Goal: Navigation & Orientation: Understand site structure

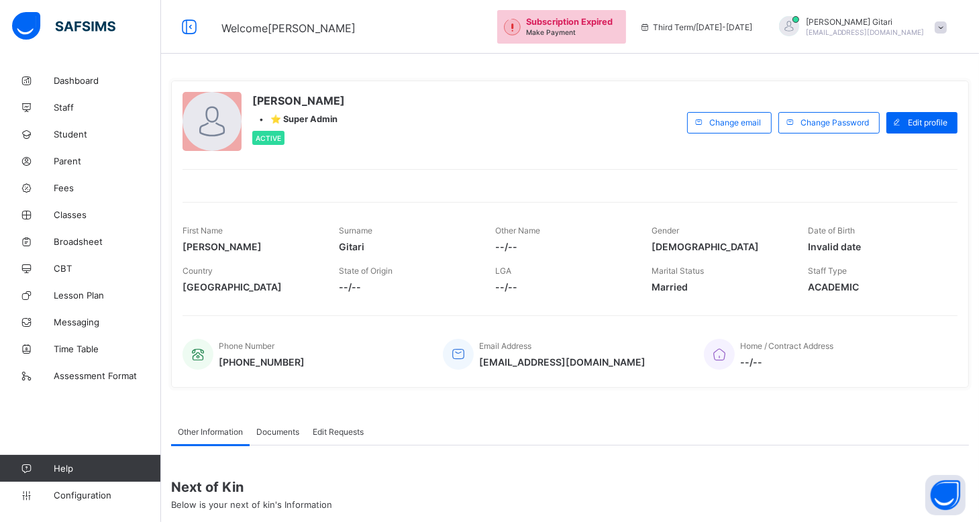
click at [945, 28] on span at bounding box center [941, 27] width 12 height 12
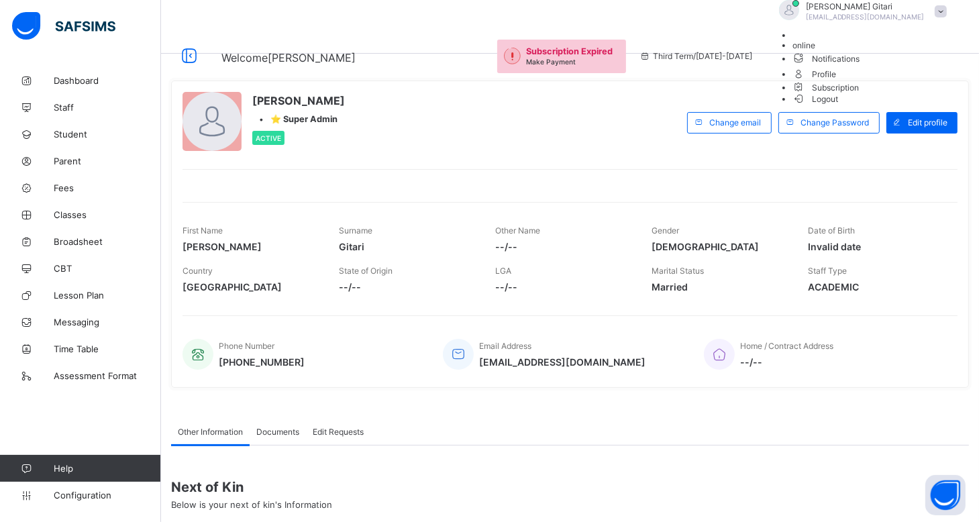
click at [914, 81] on span "Profile" at bounding box center [873, 73] width 161 height 15
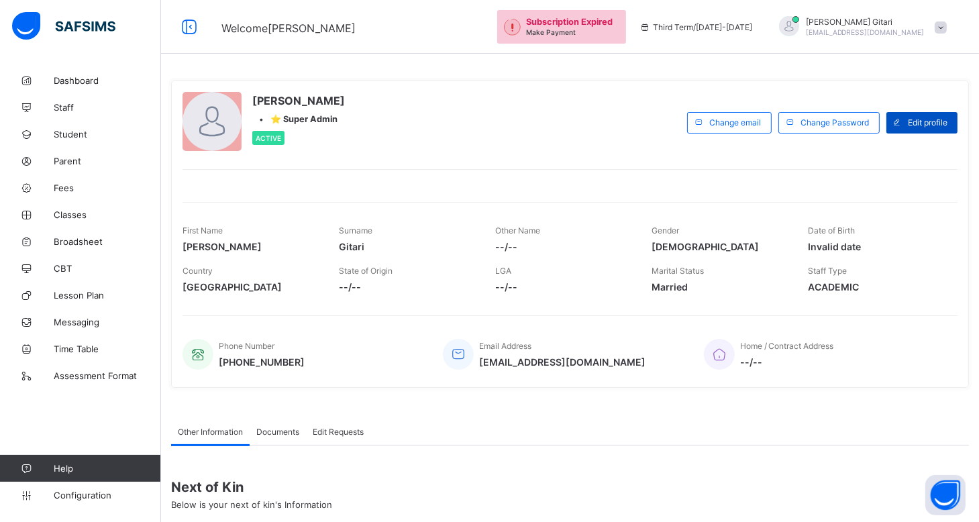
click at [937, 123] on span "Edit profile" at bounding box center [928, 122] width 40 height 10
select select "**"
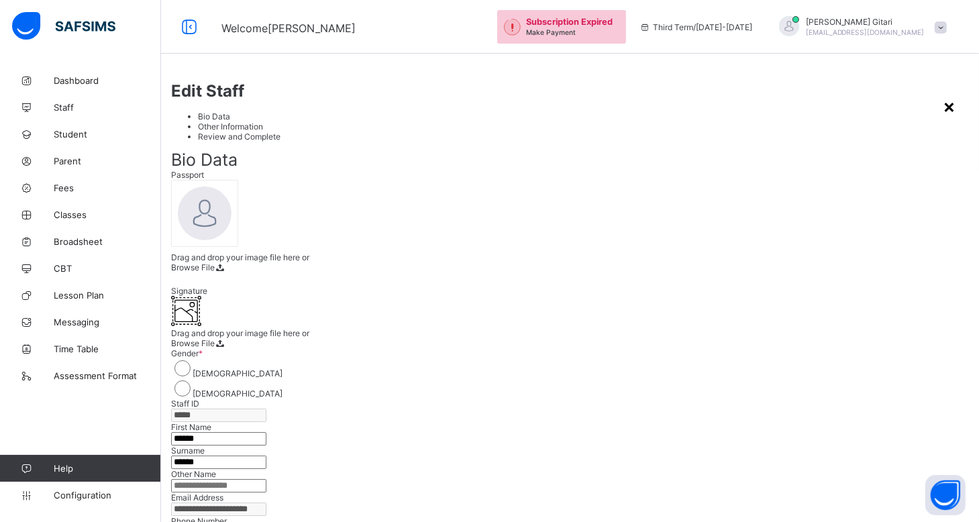
click at [943, 95] on div "×" at bounding box center [949, 106] width 13 height 23
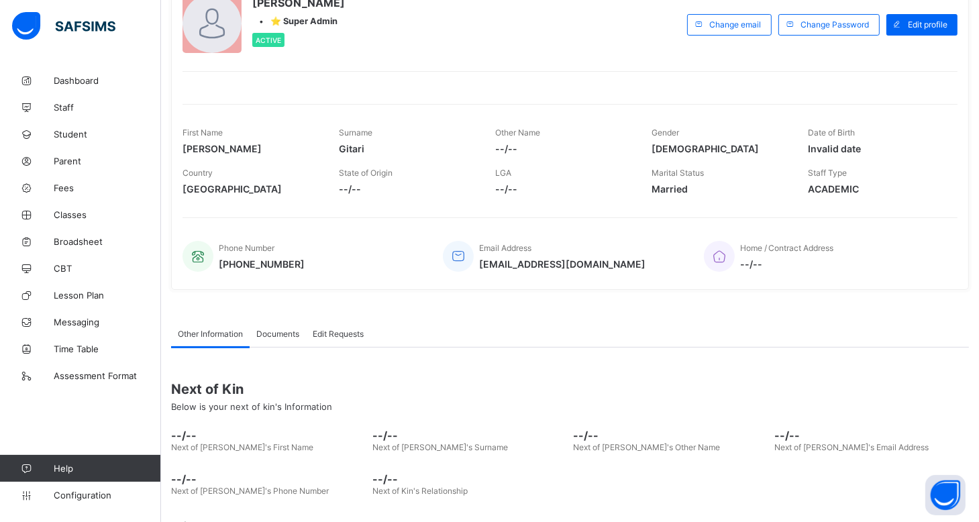
scroll to position [81, 0]
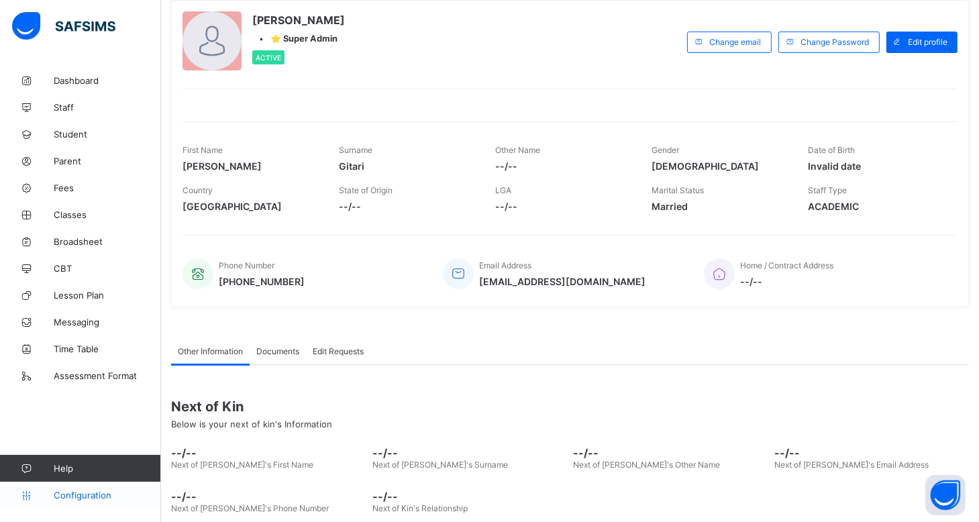
click at [107, 495] on span "Configuration" at bounding box center [107, 495] width 107 height 11
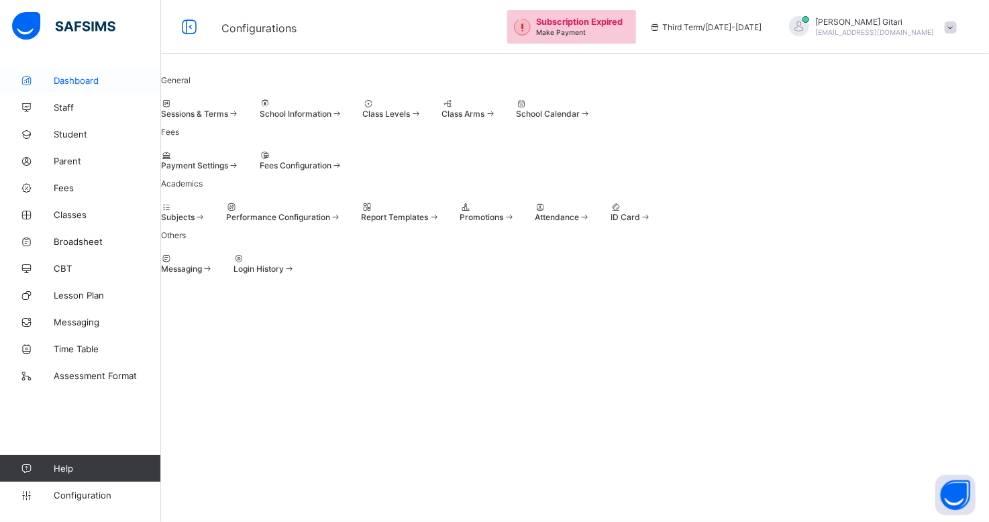
click at [79, 83] on span "Dashboard" at bounding box center [107, 80] width 107 height 11
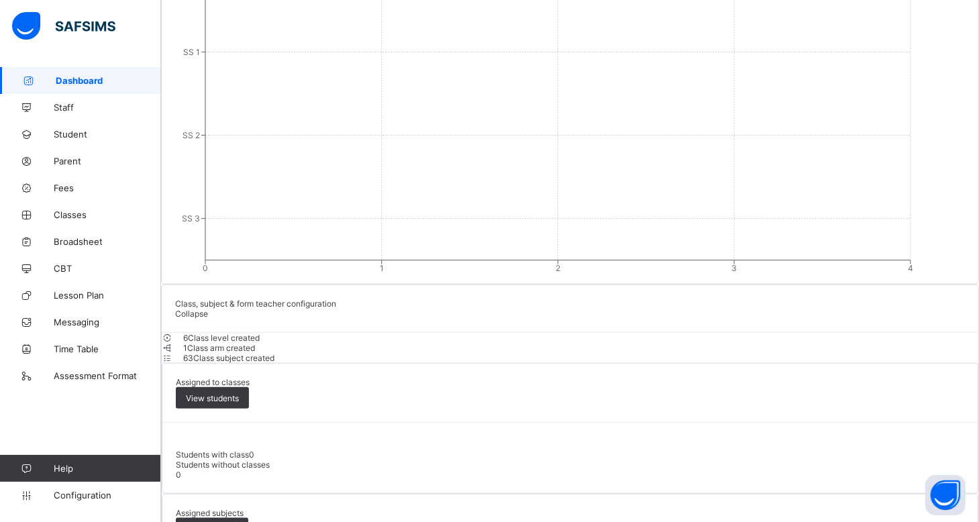
scroll to position [1384, 0]
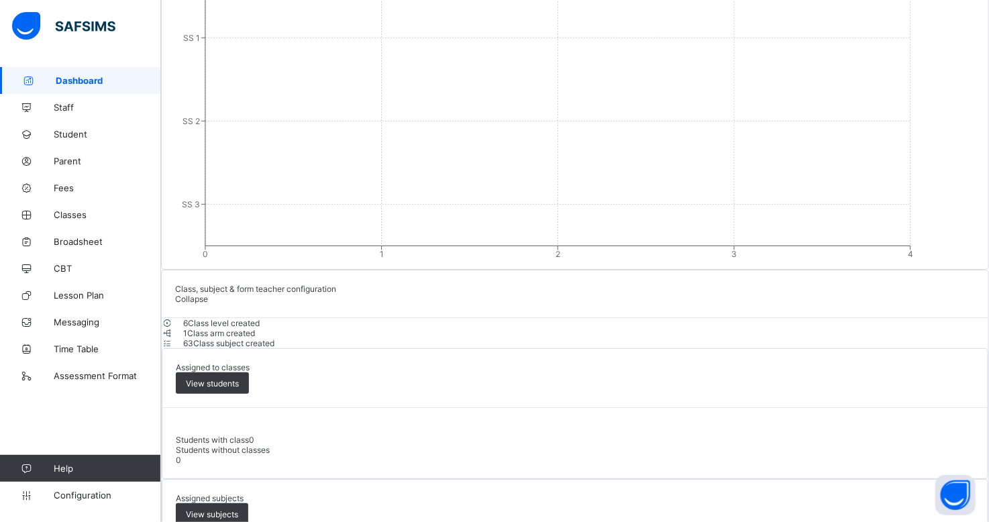
click at [89, 22] on img at bounding box center [63, 26] width 103 height 28
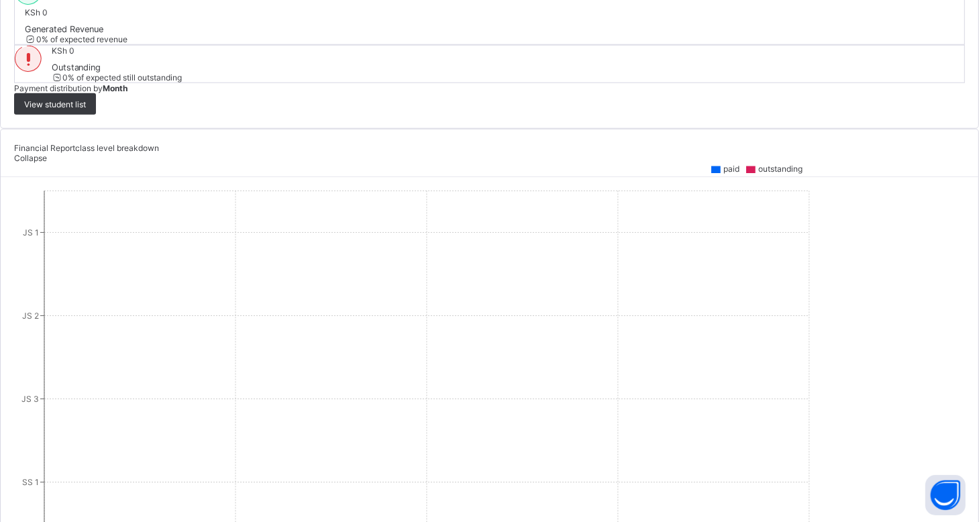
scroll to position [1374, 0]
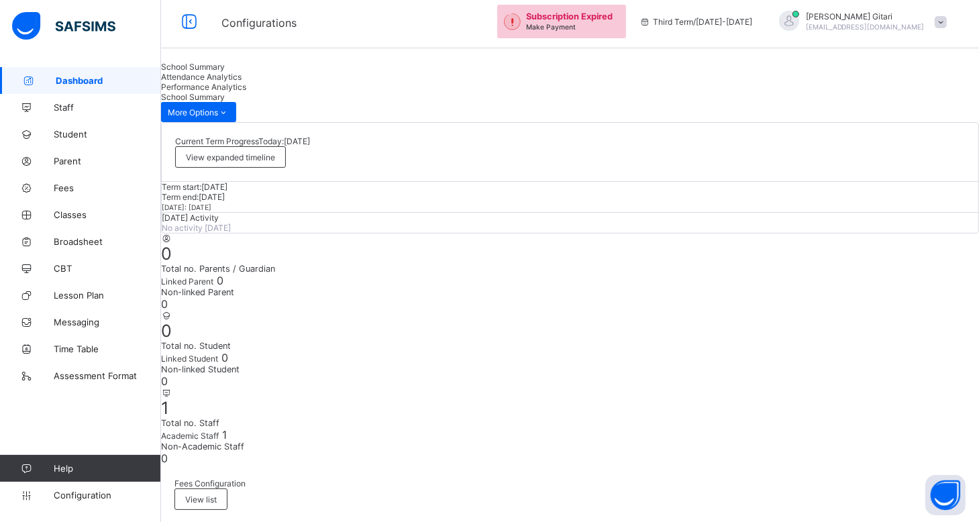
scroll to position [0, 0]
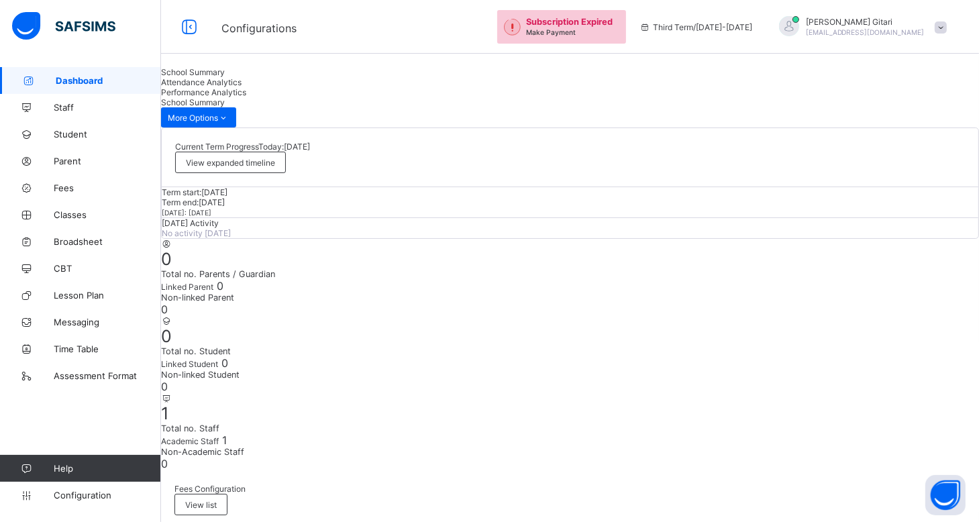
click at [947, 25] on span at bounding box center [941, 27] width 12 height 12
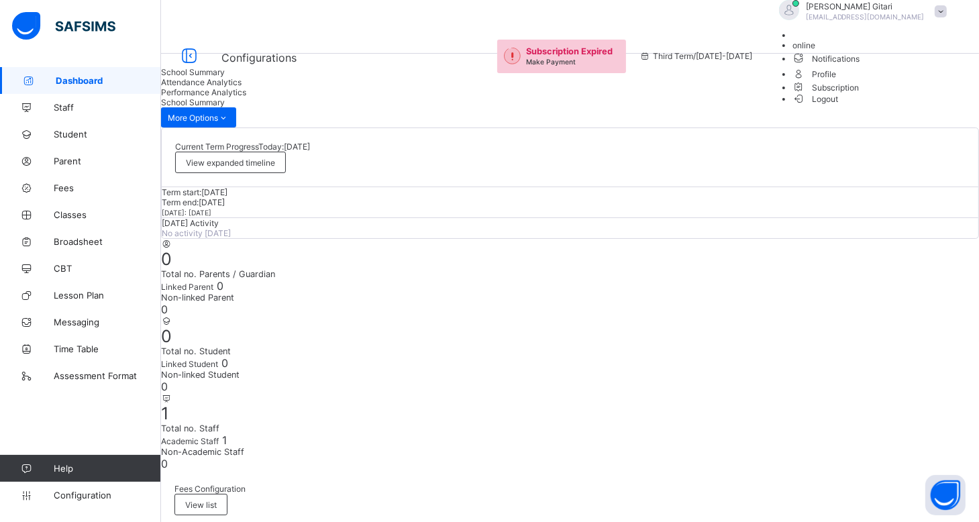
click at [919, 93] on li "Subscription" at bounding box center [873, 86] width 161 height 11
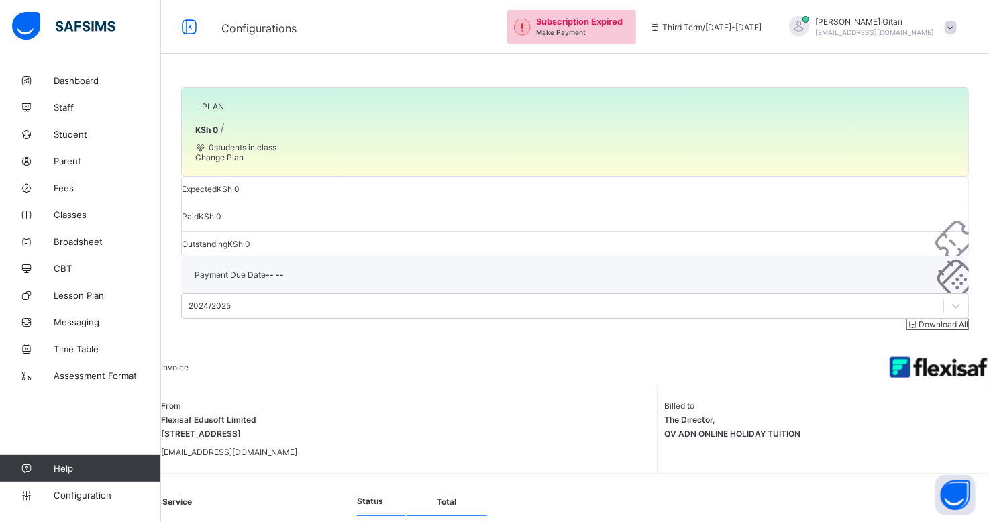
click at [946, 29] on span at bounding box center [951, 27] width 12 height 12
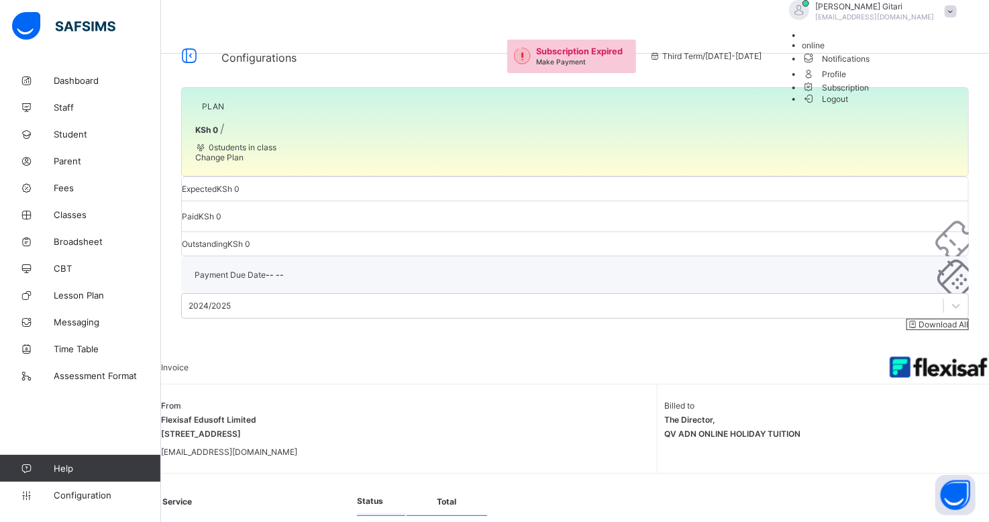
click at [744, 438] on div "PLAN KSh 0 / 0 students in class Change Plan Expected KSh 0 Paid KSh 0 Outstand…" at bounding box center [575, 361] width 828 height 723
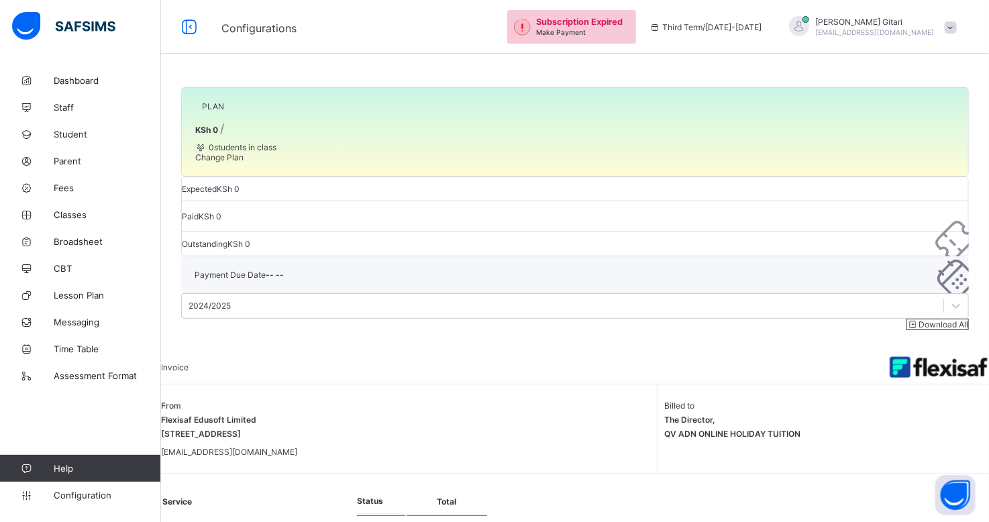
click at [951, 25] on span at bounding box center [951, 27] width 12 height 12
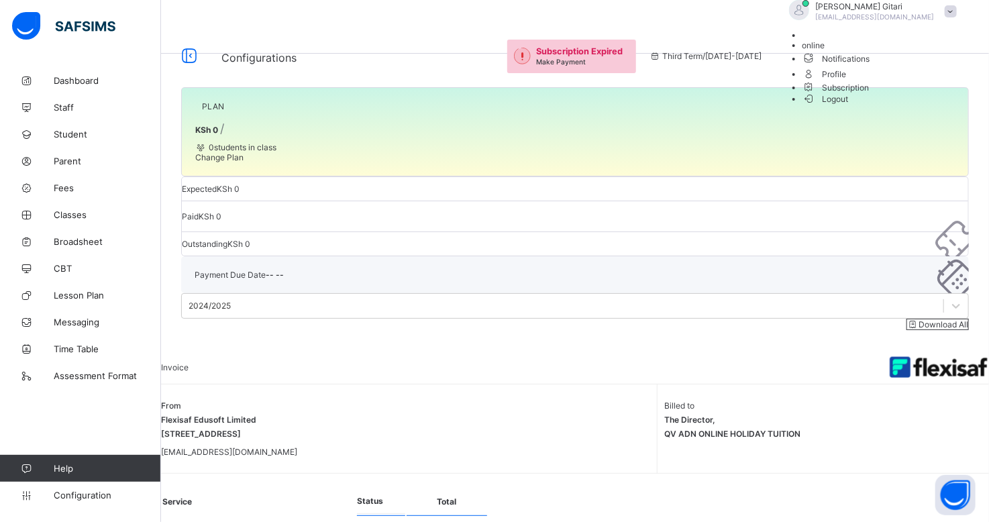
click at [917, 66] on span "Notifications" at bounding box center [883, 57] width 161 height 15
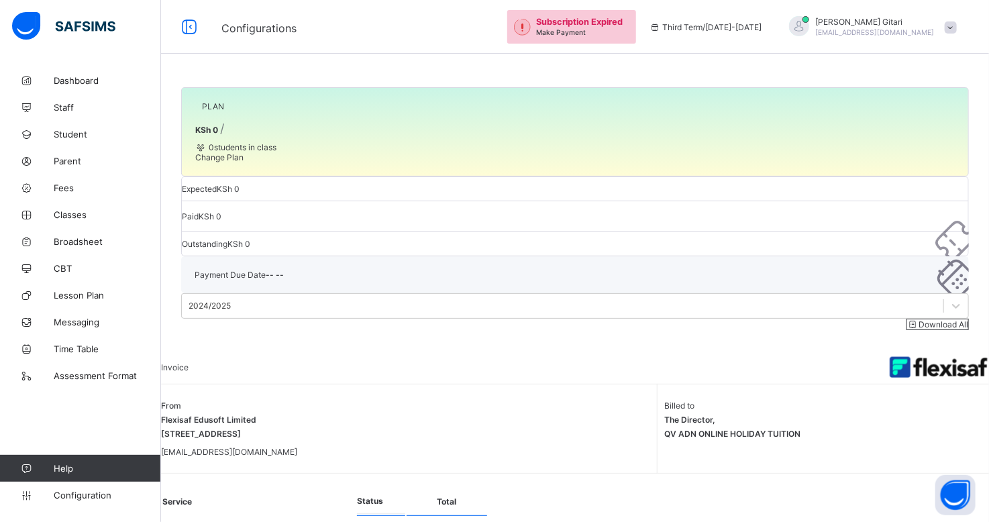
click at [950, 21] on span at bounding box center [951, 27] width 12 height 12
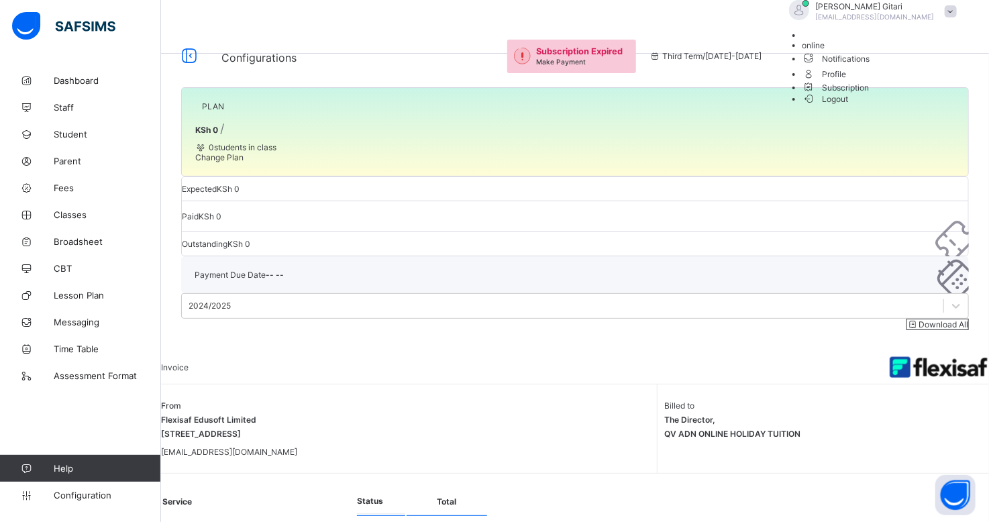
click at [921, 66] on span "Notifications" at bounding box center [883, 57] width 161 height 15
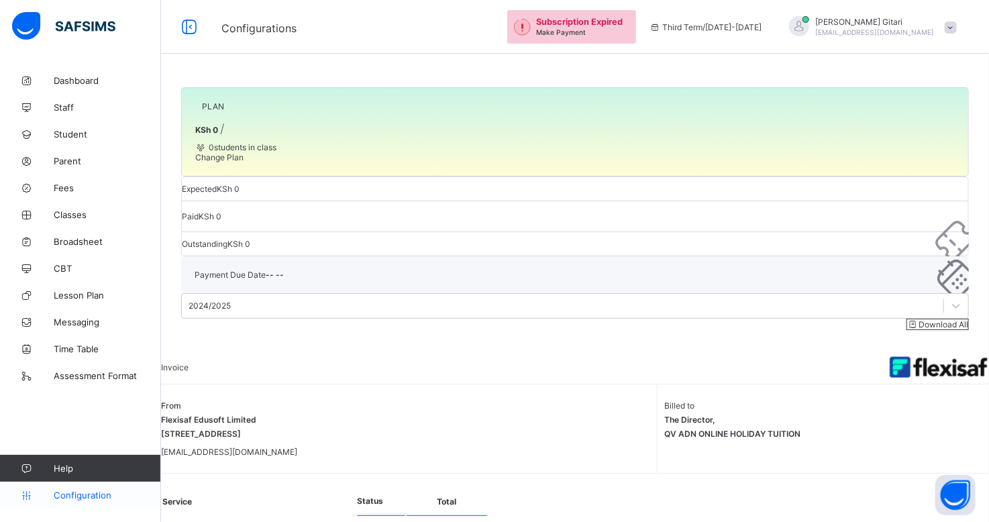
click at [77, 503] on link "Configuration" at bounding box center [80, 495] width 160 height 27
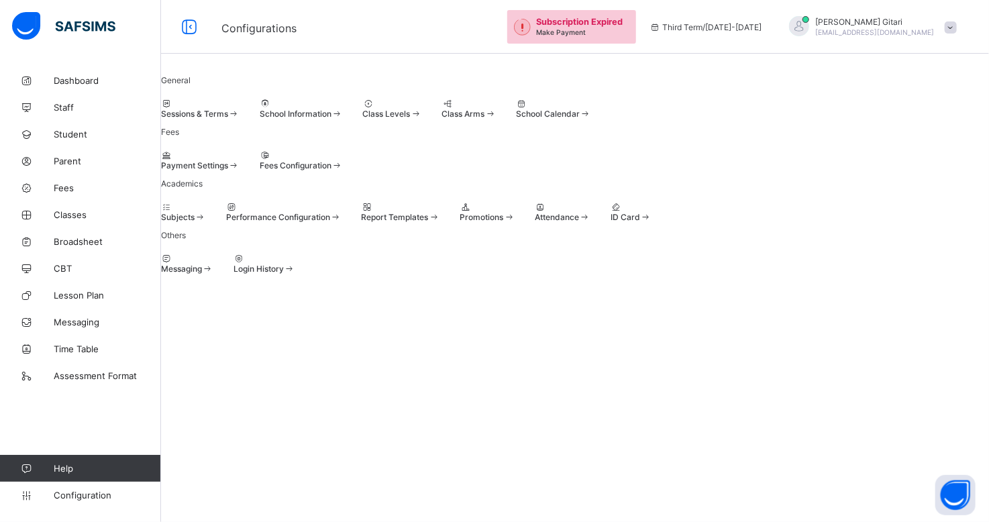
click at [213, 264] on div at bounding box center [187, 259] width 52 height 10
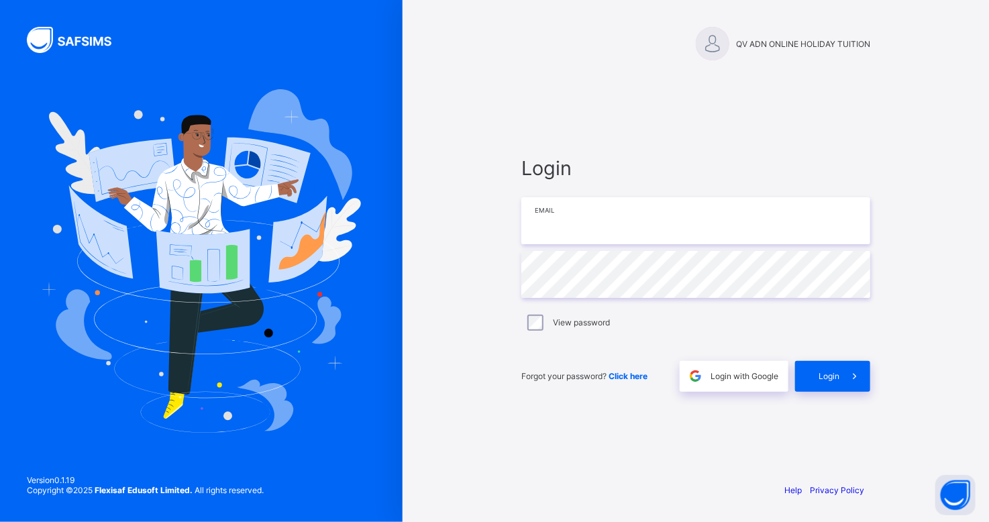
click at [680, 235] on input "email" at bounding box center [695, 220] width 349 height 47
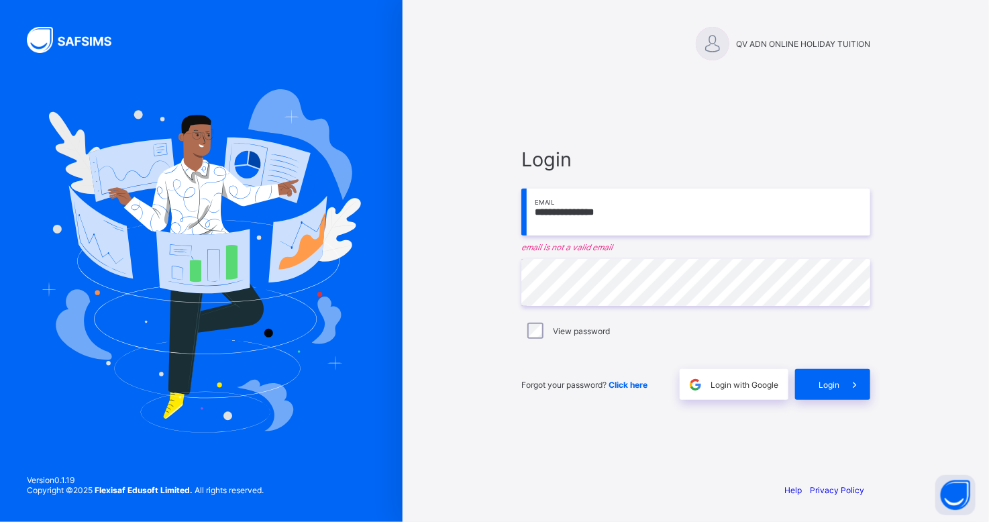
click at [624, 219] on input "**********" at bounding box center [695, 212] width 349 height 47
drag, startPoint x: 607, startPoint y: 215, endPoint x: 442, endPoint y: 218, distance: 165.8
click at [442, 218] on div "**********" at bounding box center [696, 261] width 586 height 522
type input "**********"
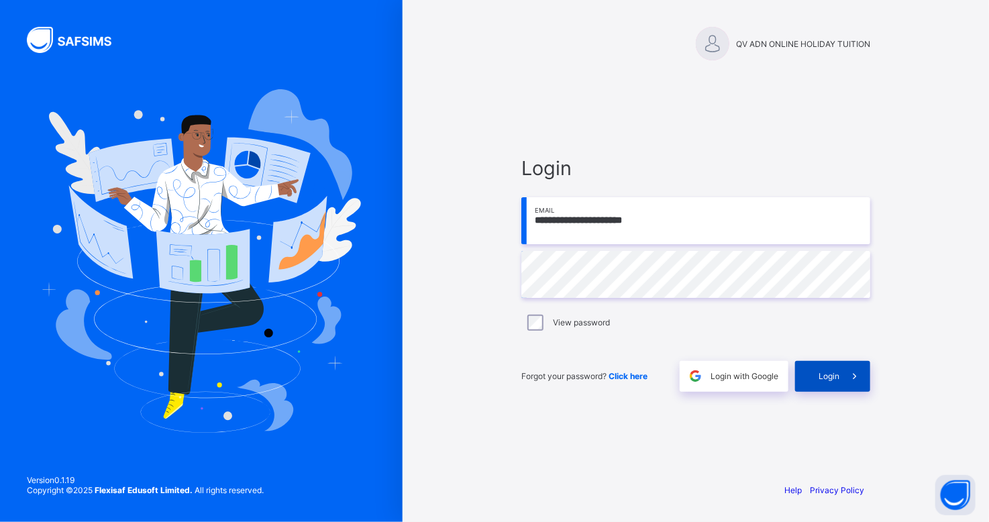
click at [850, 372] on icon at bounding box center [855, 376] width 14 height 13
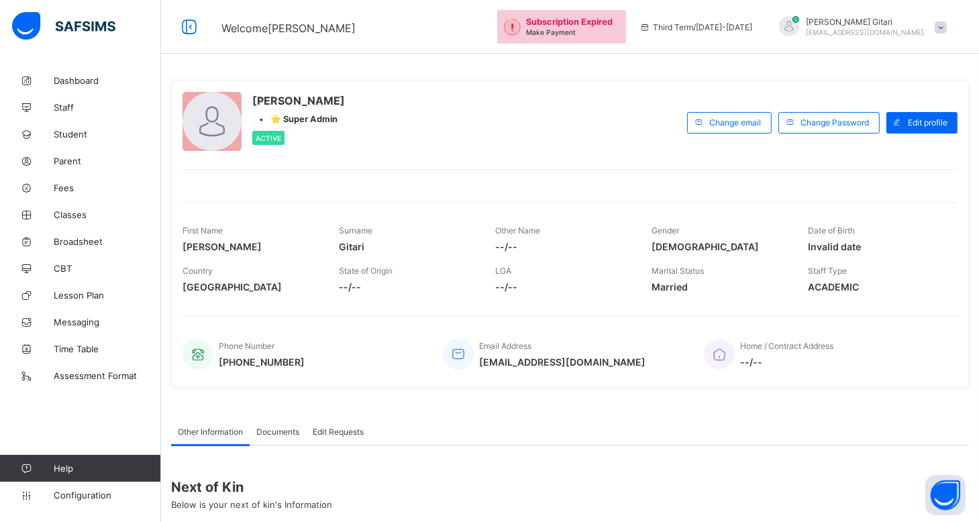
click at [954, 29] on div "[PERSON_NAME] [EMAIL_ADDRESS][DOMAIN_NAME]" at bounding box center [860, 27] width 188 height 22
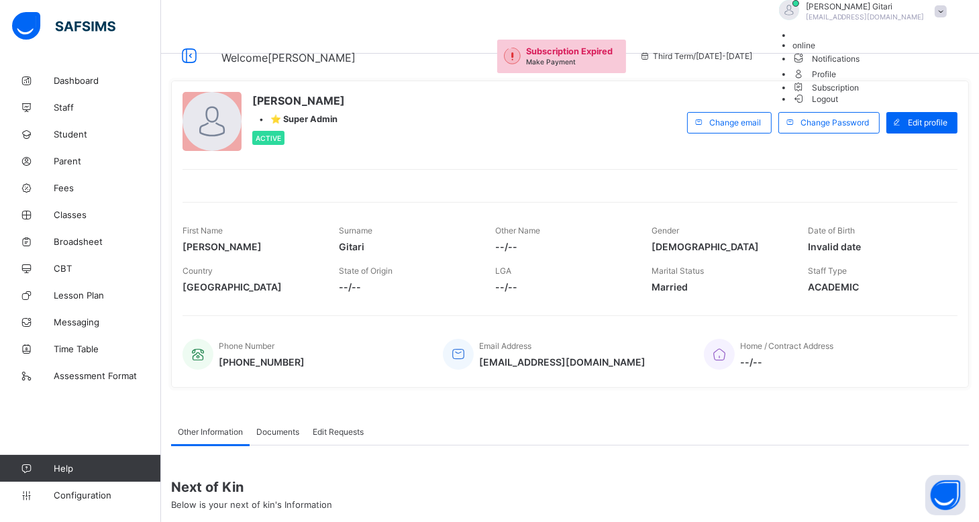
click at [917, 66] on span "Notifications" at bounding box center [873, 57] width 161 height 15
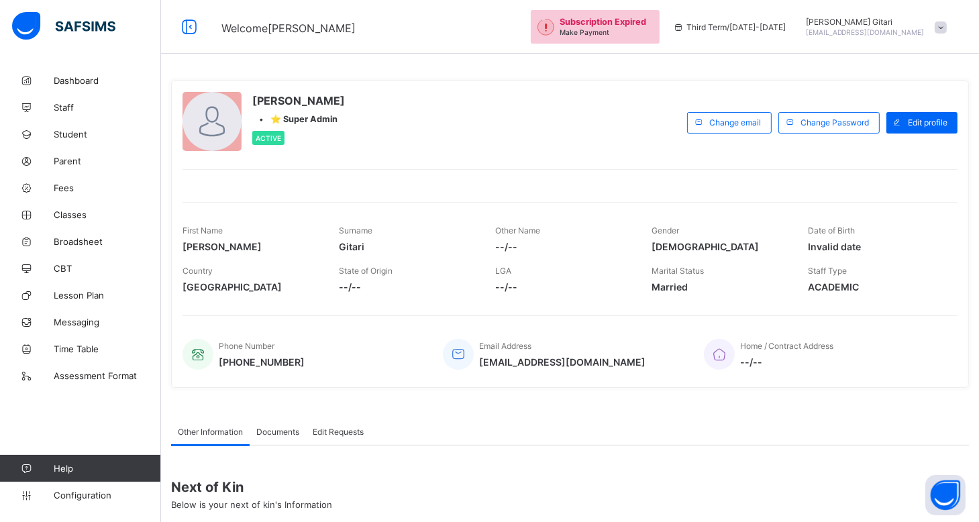
click at [945, 32] on div at bounding box center [941, 27] width 12 height 10
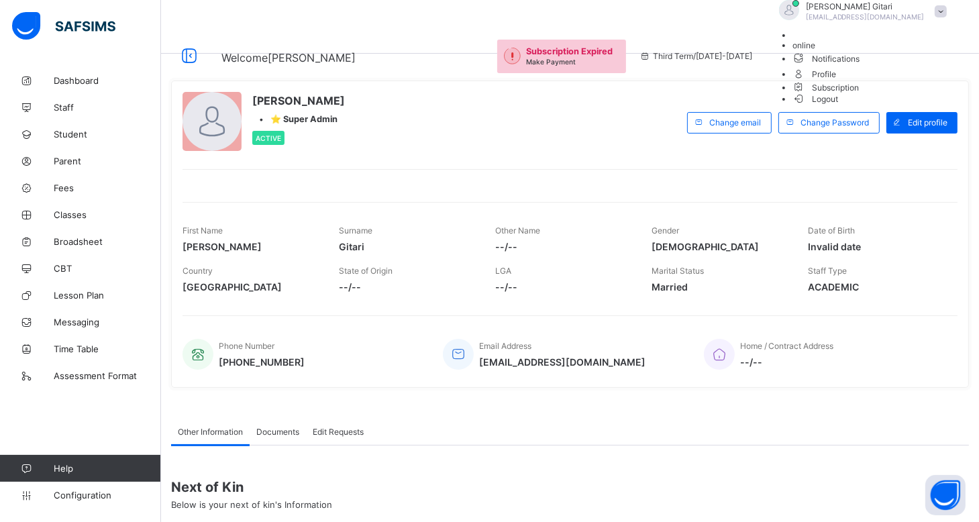
click at [815, 50] on span "online" at bounding box center [804, 45] width 23 height 10
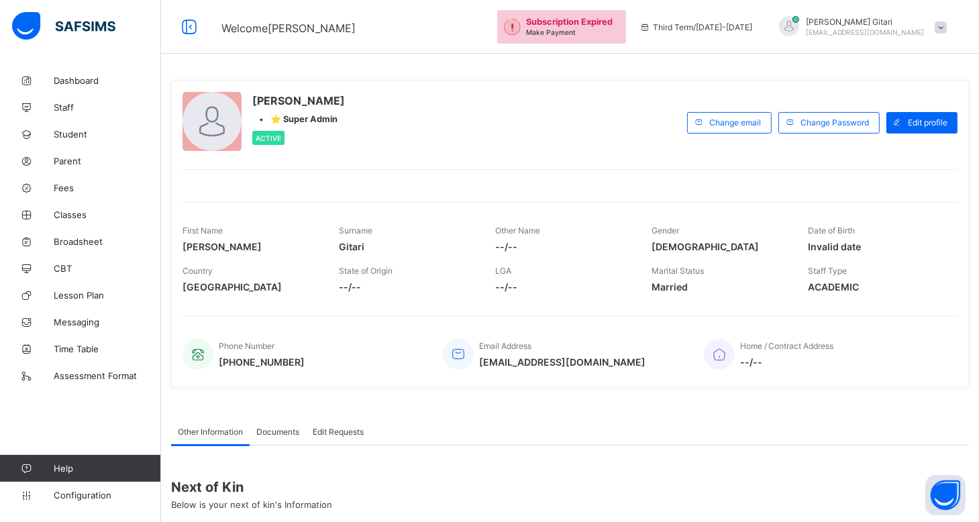
click at [941, 25] on div "[PERSON_NAME] [EMAIL_ADDRESS][DOMAIN_NAME]" at bounding box center [860, 27] width 188 height 22
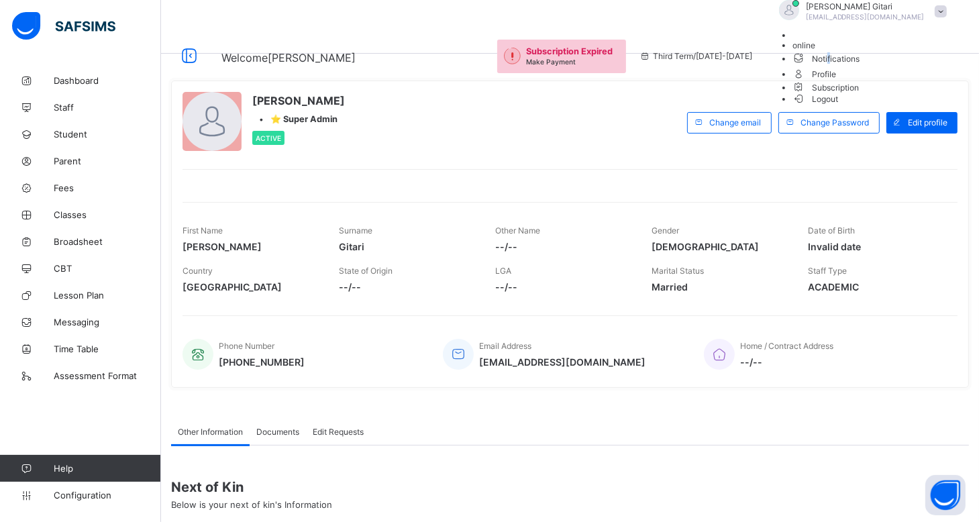
click at [905, 66] on span "Notifications" at bounding box center [873, 57] width 161 height 15
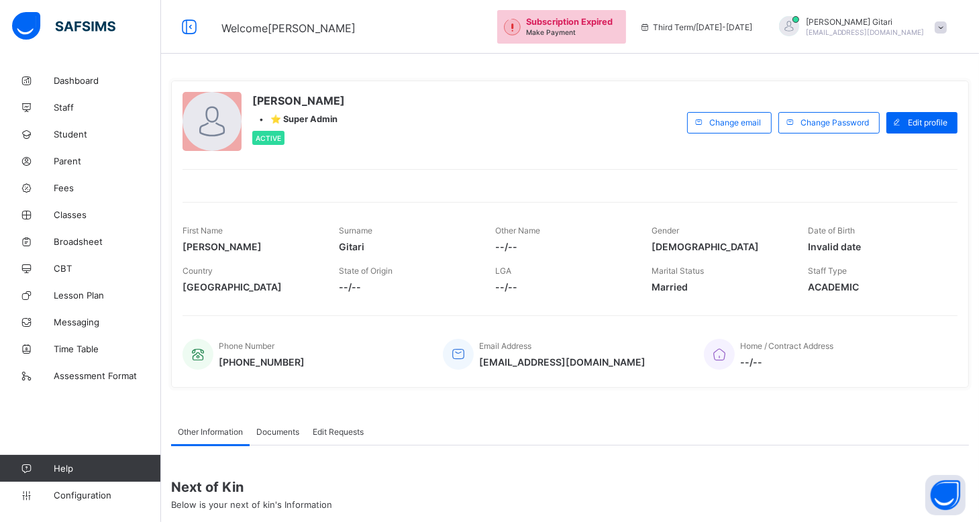
click at [948, 33] on div "[PERSON_NAME] [EMAIL_ADDRESS][DOMAIN_NAME]" at bounding box center [860, 27] width 188 height 22
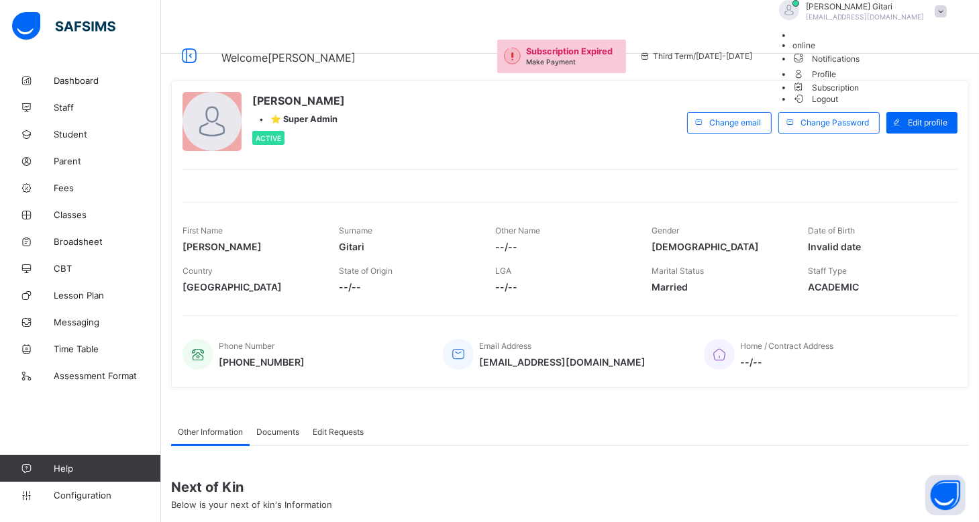
click at [860, 93] on span "Subscription" at bounding box center [826, 88] width 67 height 10
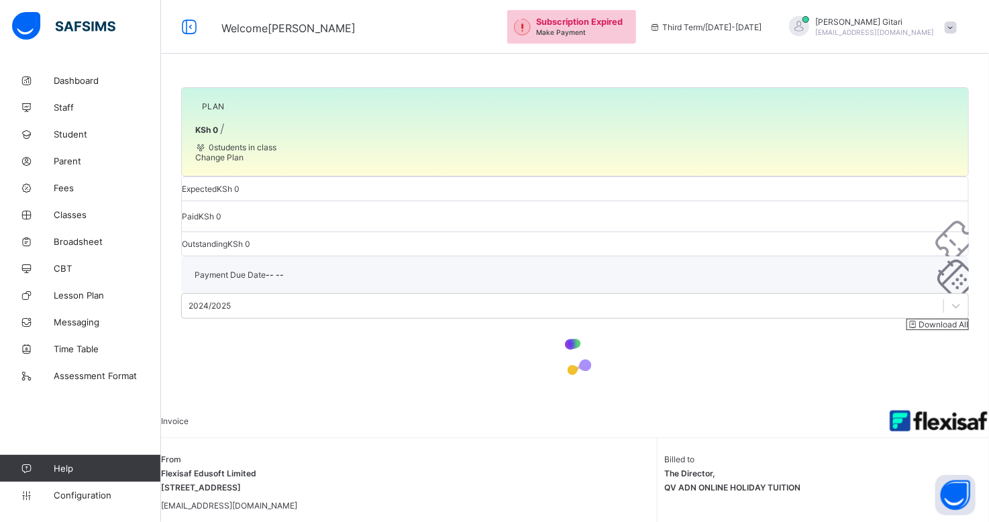
click at [941, 27] on div "[PERSON_NAME] [EMAIL_ADDRESS][DOMAIN_NAME]" at bounding box center [870, 27] width 188 height 22
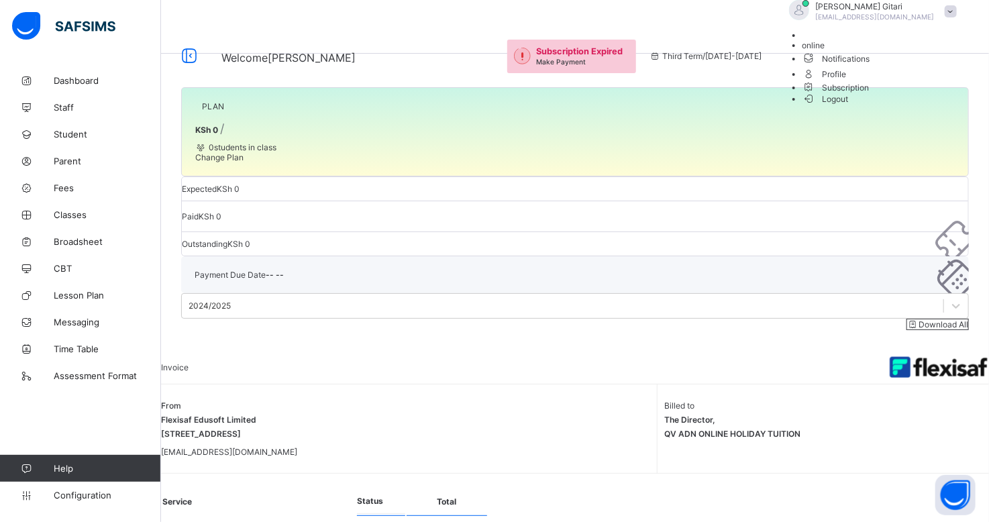
click at [910, 81] on span "Profile" at bounding box center [883, 73] width 161 height 15
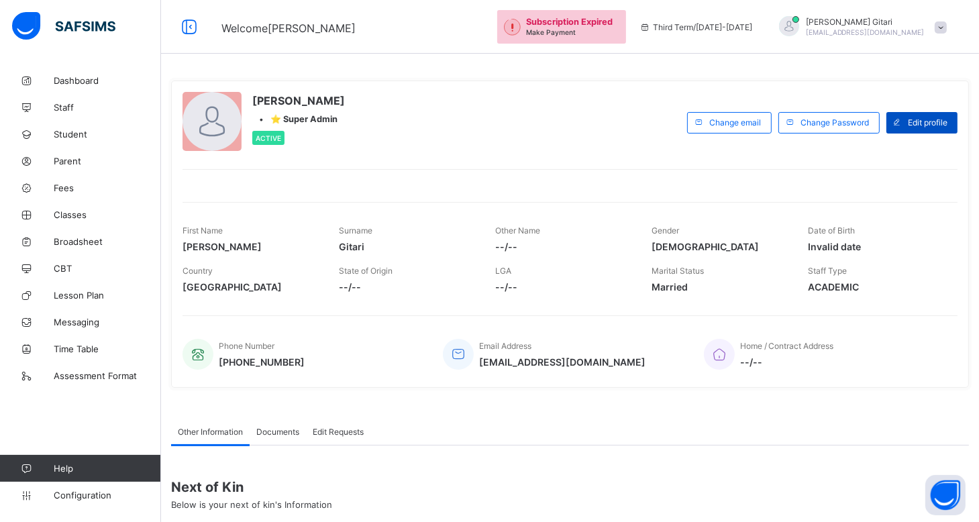
click at [929, 121] on span "Edit profile" at bounding box center [928, 122] width 40 height 10
select select "**"
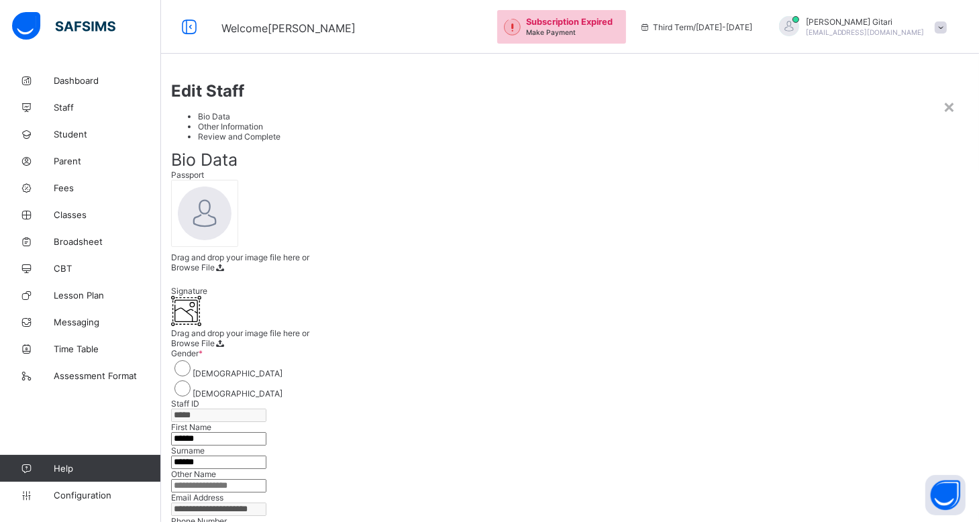
scroll to position [67, 0]
click at [171, 142] on ul "Bio Data Other Information Review and Complete" at bounding box center [570, 126] width 798 height 30
click at [943, 95] on div "×" at bounding box center [949, 106] width 13 height 23
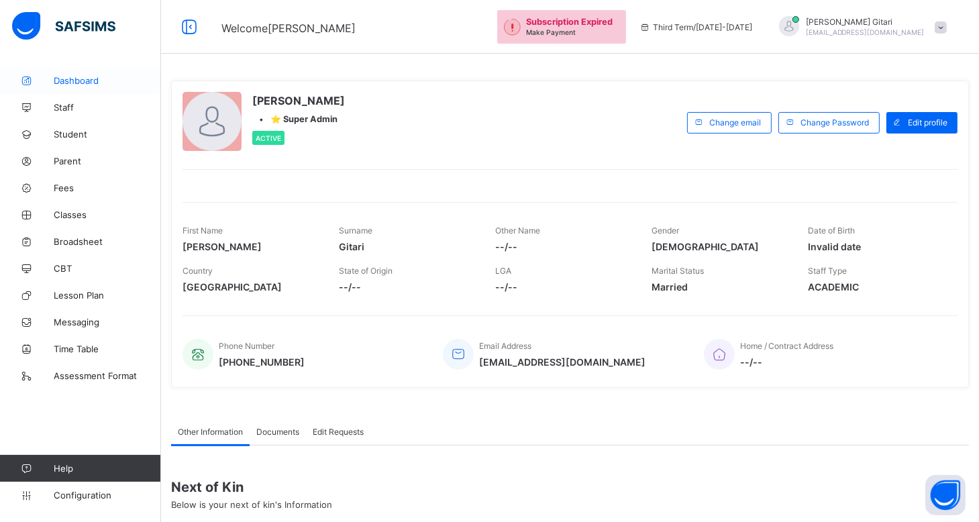
click at [60, 79] on span "Dashboard" at bounding box center [107, 80] width 107 height 11
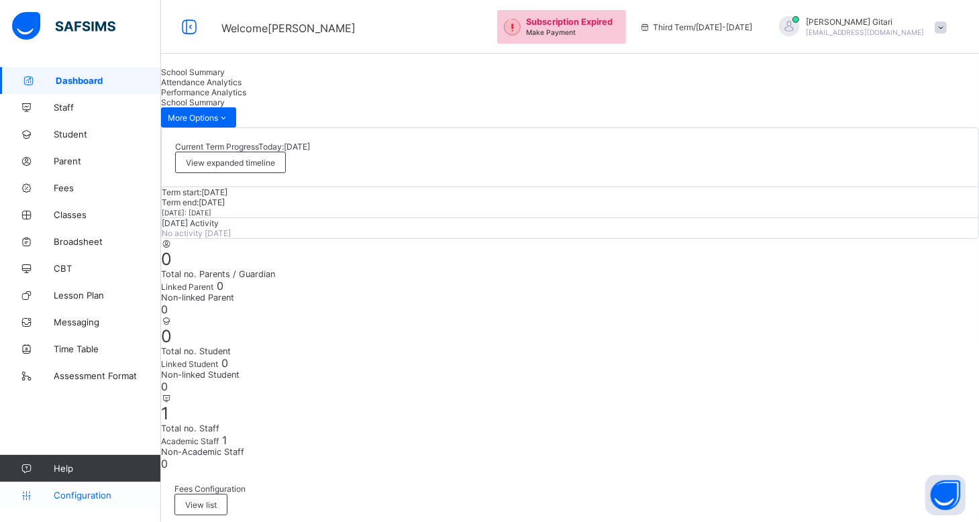
click at [89, 490] on span "Configuration" at bounding box center [107, 495] width 107 height 11
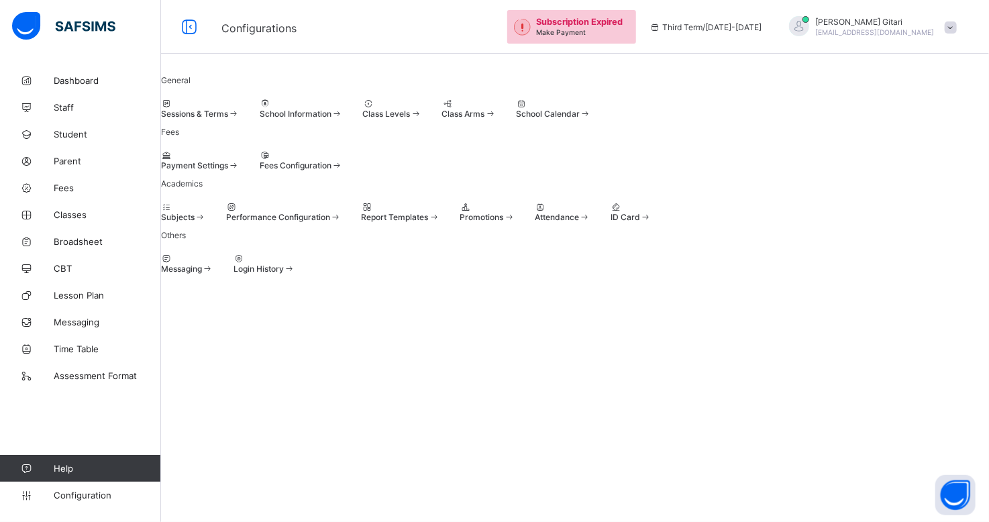
click at [213, 274] on div "Messaging" at bounding box center [187, 269] width 52 height 10
click at [284, 274] on span "Login History" at bounding box center [259, 269] width 50 height 10
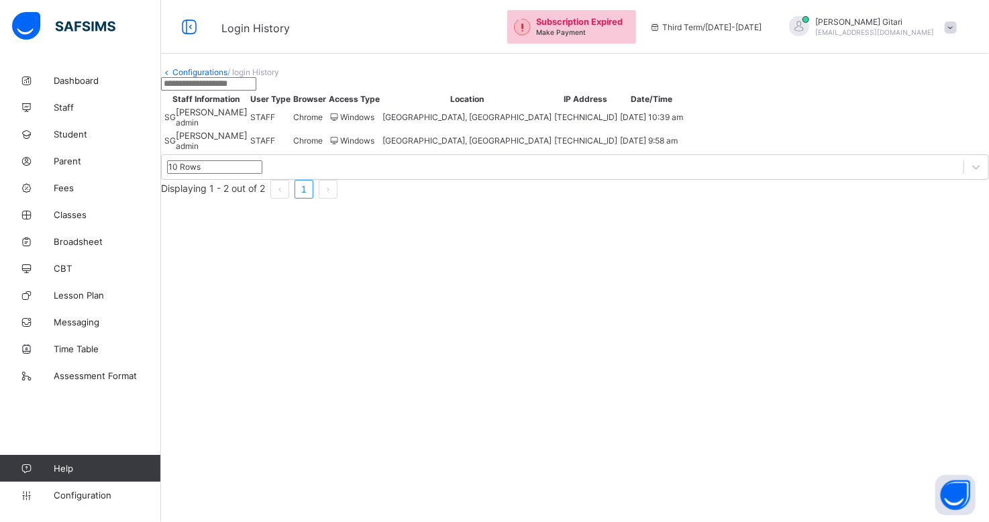
click at [86, 472] on span "Help" at bounding box center [107, 468] width 107 height 11
click at [956, 30] on span at bounding box center [951, 27] width 12 height 12
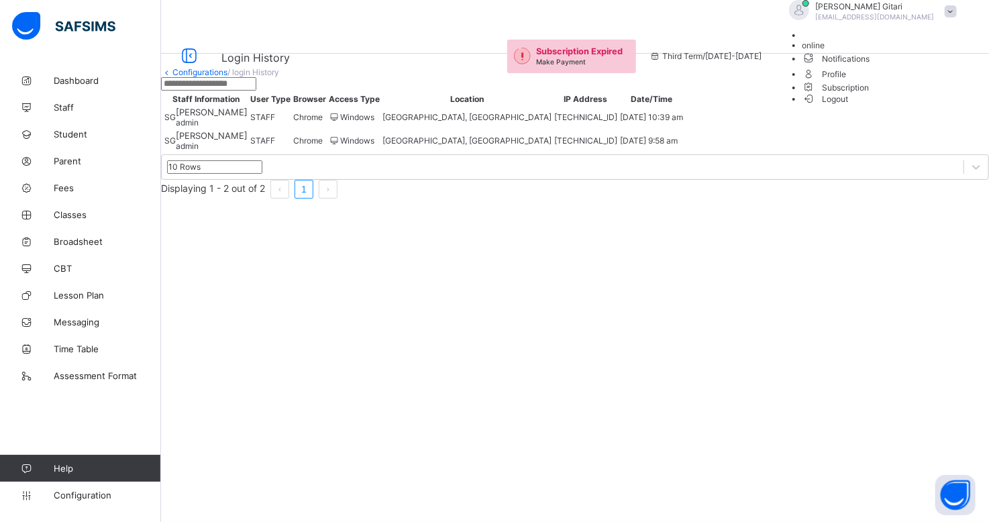
click at [925, 66] on span "Notifications" at bounding box center [883, 57] width 161 height 15
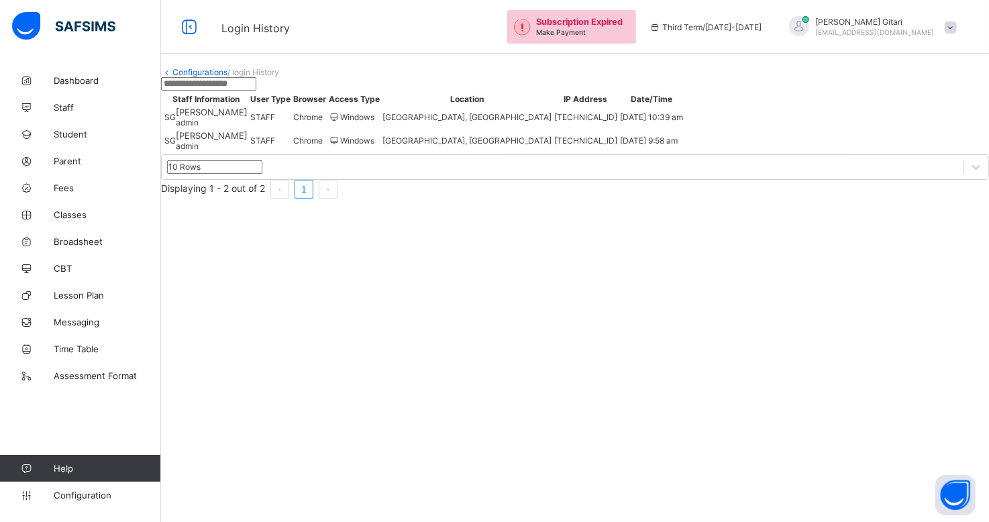
click at [948, 25] on span at bounding box center [951, 27] width 12 height 12
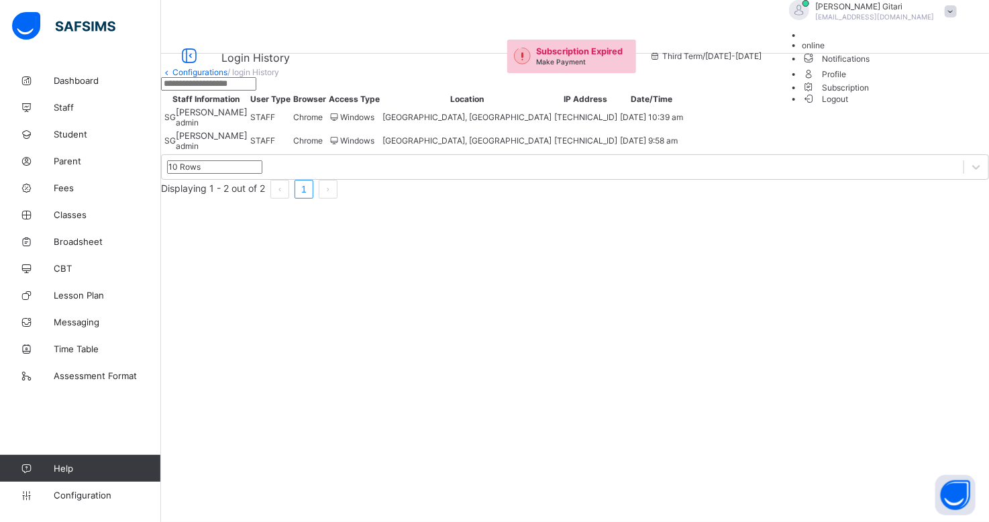
click at [161, 77] on span at bounding box center [161, 77] width 0 height 0
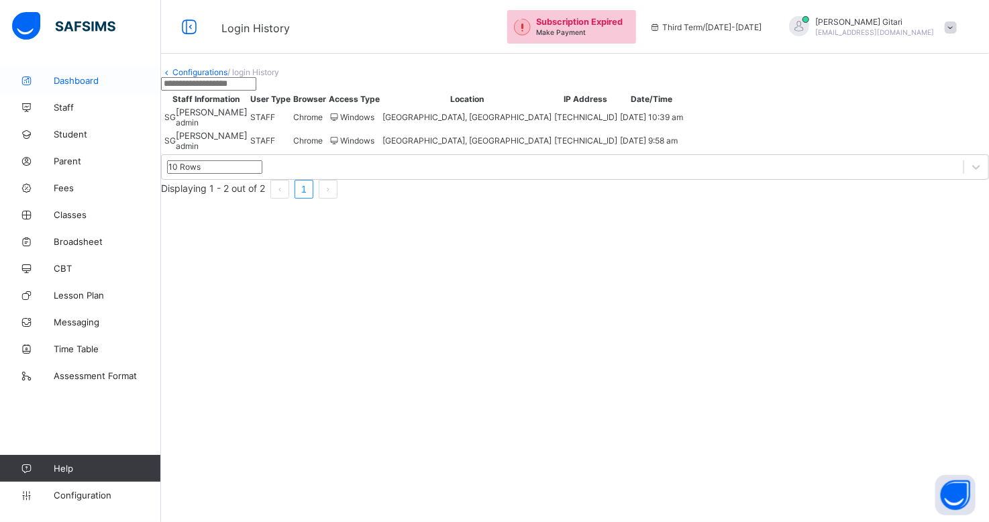
click at [92, 87] on link "Dashboard" at bounding box center [80, 80] width 161 height 27
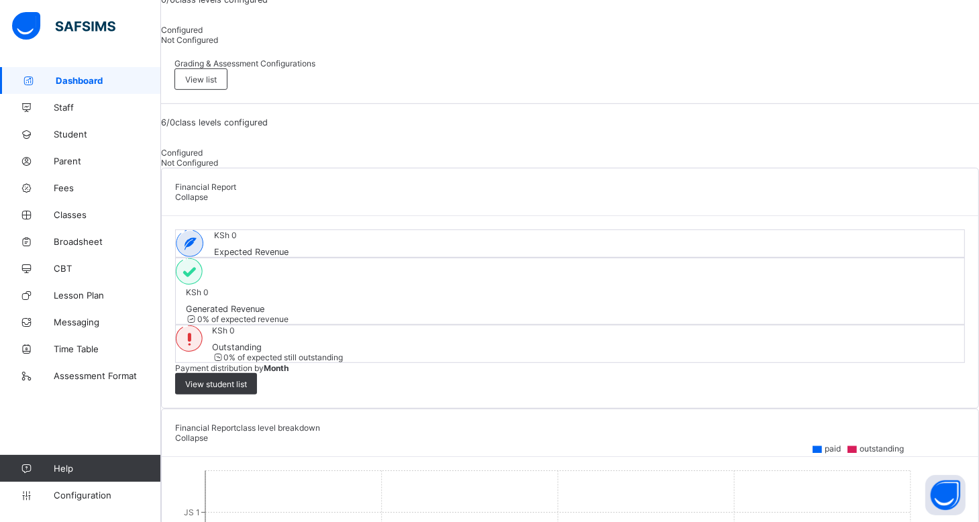
scroll to position [1384, 0]
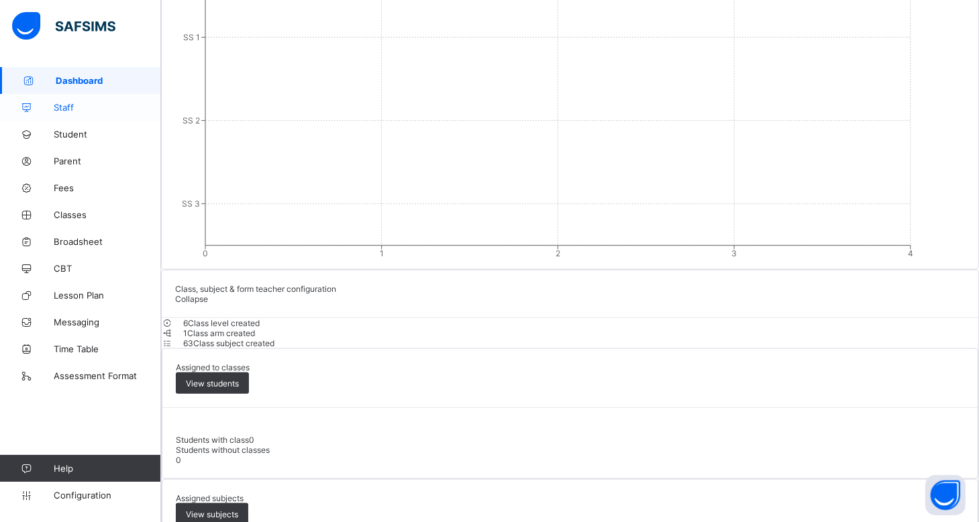
click at [85, 105] on span "Staff" at bounding box center [107, 107] width 107 height 11
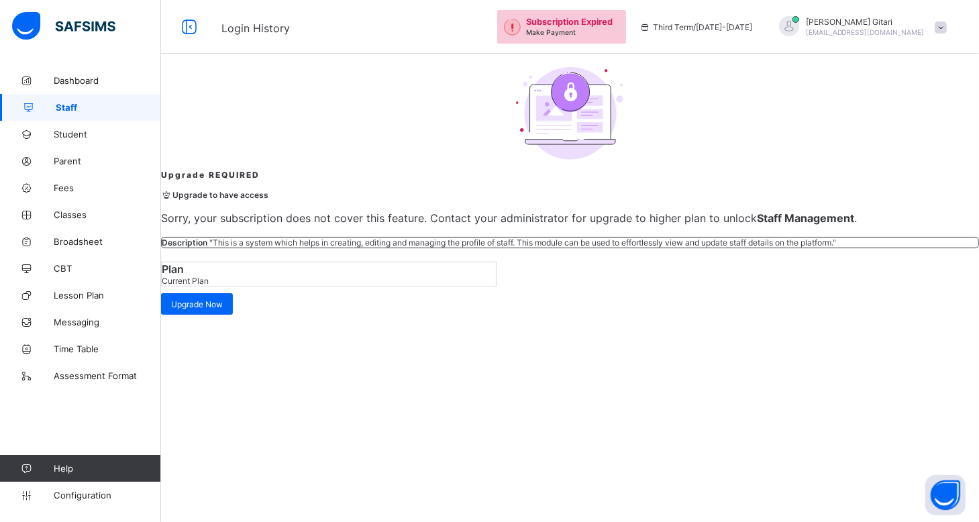
scroll to position [17, 0]
click at [85, 139] on span "Student" at bounding box center [107, 134] width 107 height 11
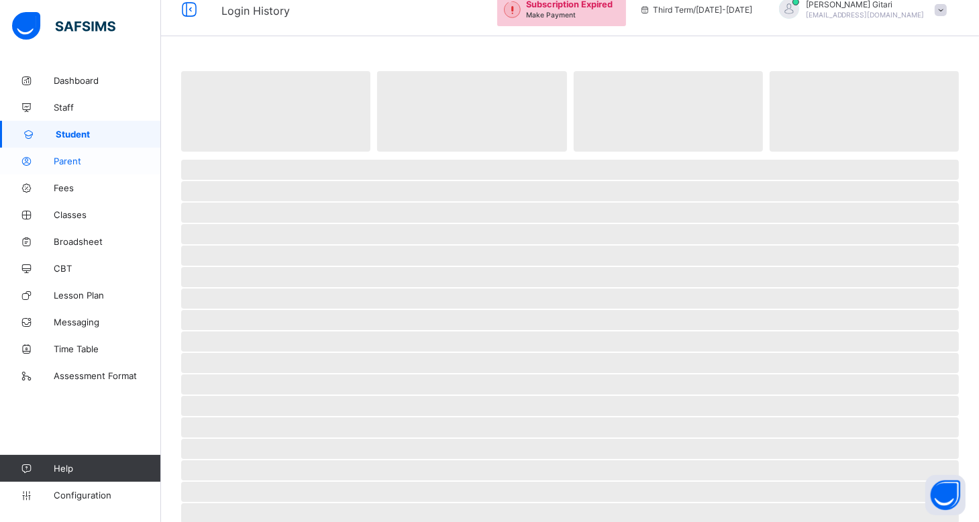
click at [89, 156] on span "Parent" at bounding box center [107, 161] width 107 height 11
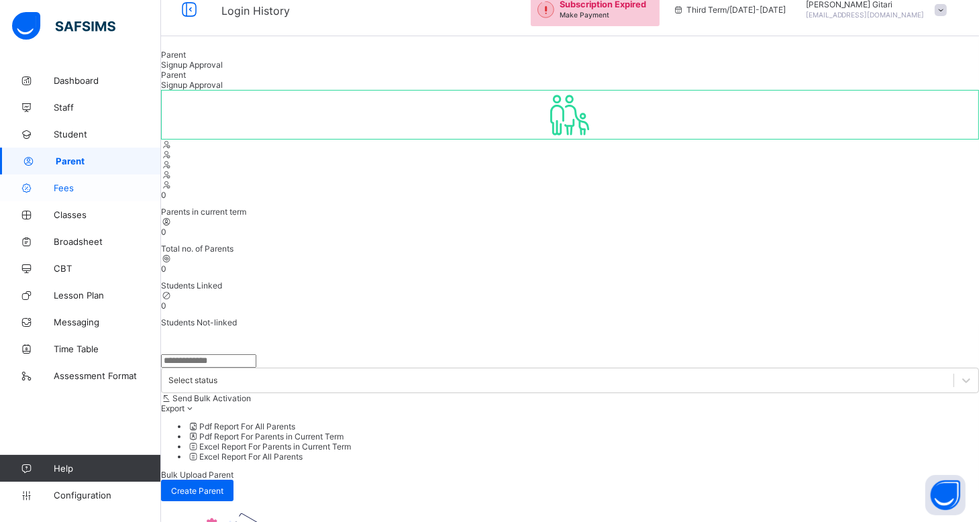
click at [81, 193] on link "Fees" at bounding box center [80, 187] width 161 height 27
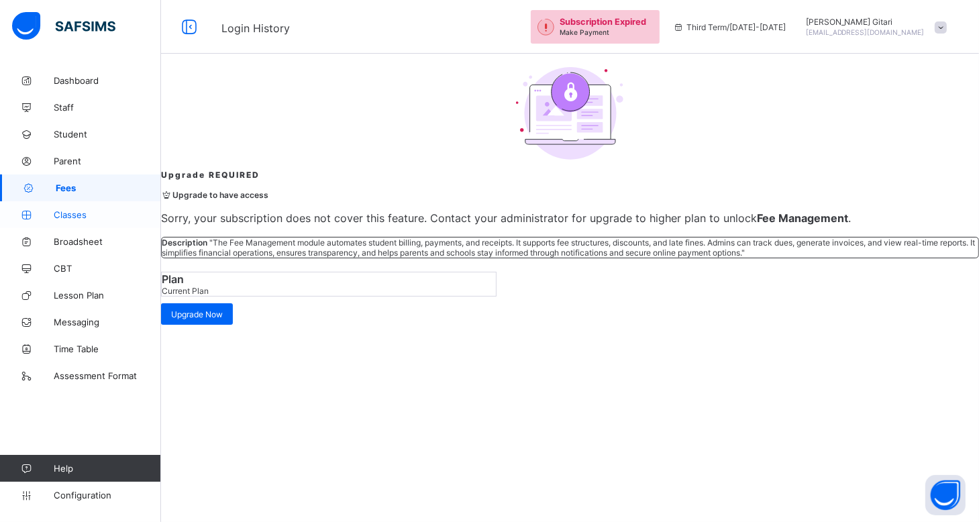
click at [80, 212] on span "Classes" at bounding box center [107, 214] width 107 height 11
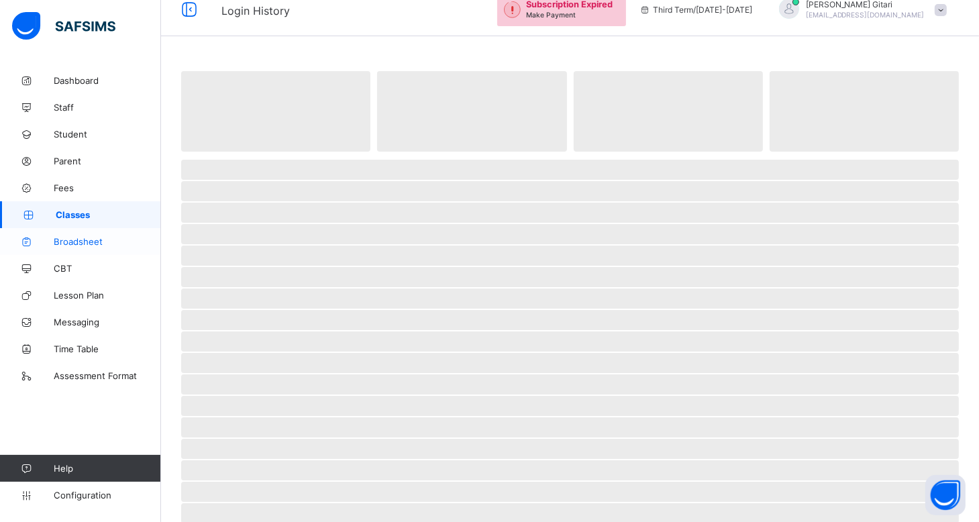
click at [78, 248] on link "Broadsheet" at bounding box center [80, 241] width 161 height 27
click at [72, 269] on span "CBT" at bounding box center [107, 268] width 107 height 11
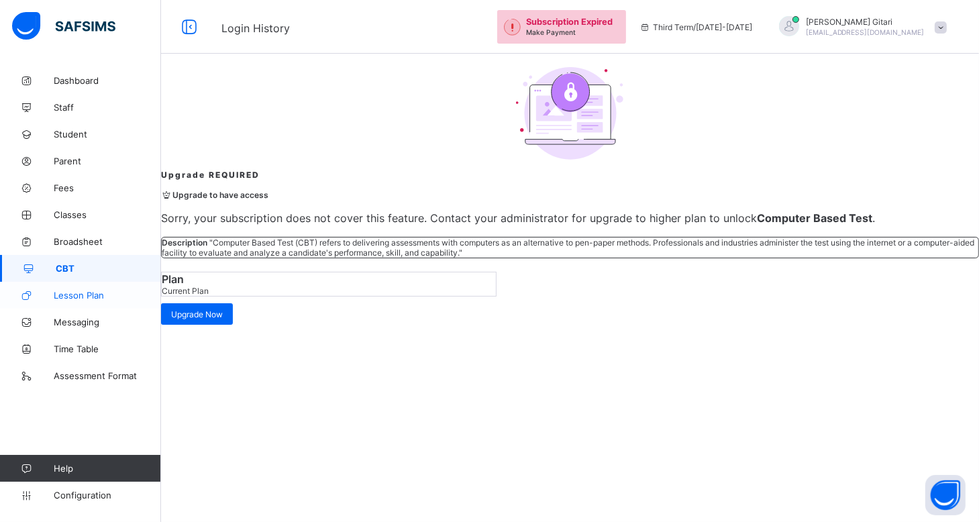
click at [76, 293] on span "Lesson Plan" at bounding box center [107, 295] width 107 height 11
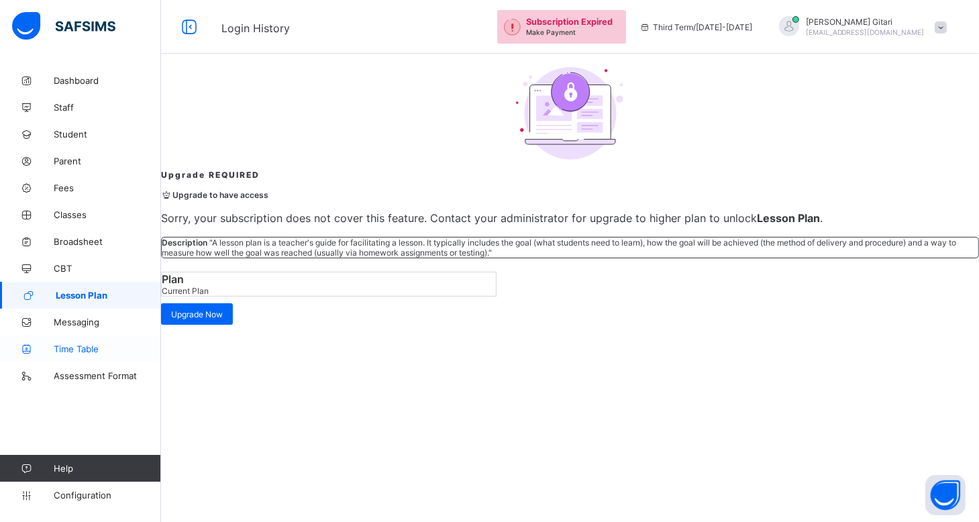
click at [93, 340] on link "Time Table" at bounding box center [80, 349] width 161 height 27
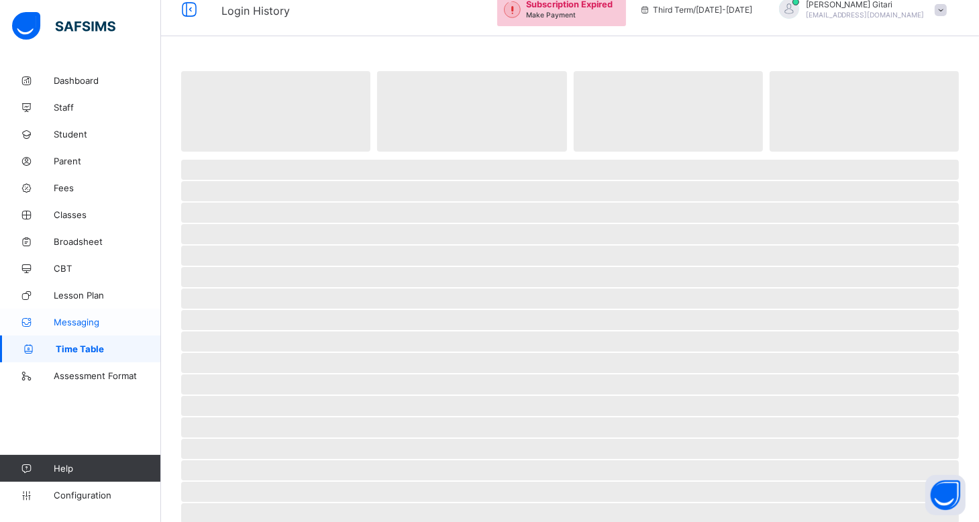
click at [91, 315] on link "Messaging" at bounding box center [80, 322] width 161 height 27
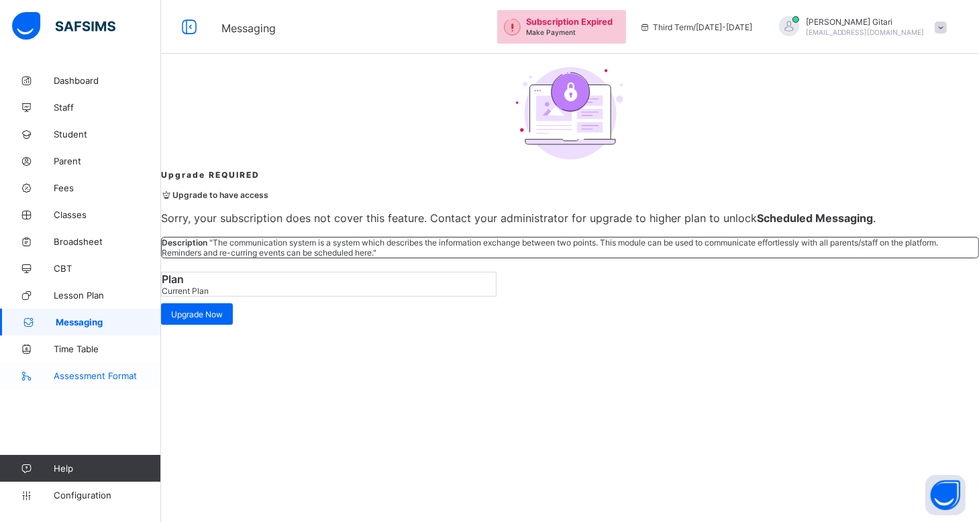
click at [93, 360] on link "Time Table" at bounding box center [80, 349] width 161 height 27
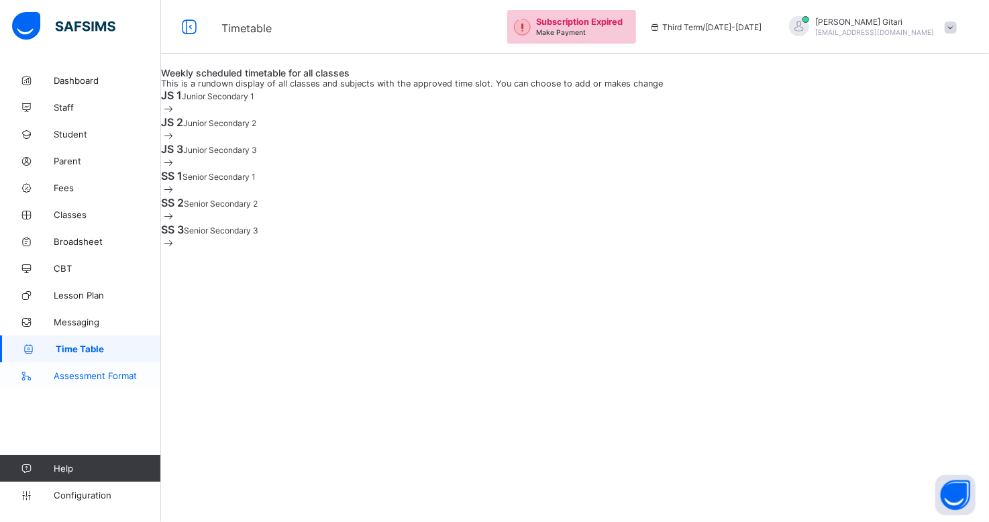
click at [108, 371] on span "Assessment Format" at bounding box center [107, 375] width 107 height 11
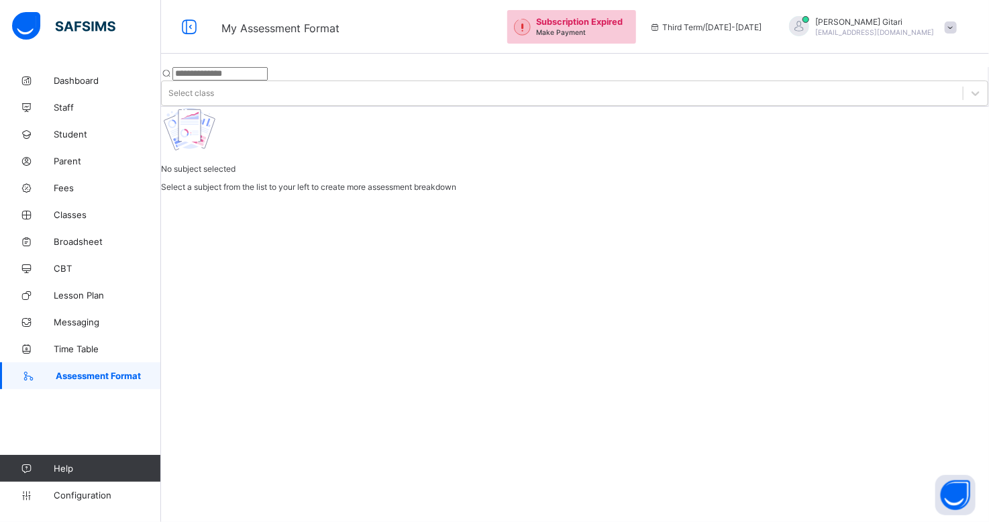
click at [858, 28] on span "[EMAIL_ADDRESS][DOMAIN_NAME]" at bounding box center [875, 32] width 119 height 8
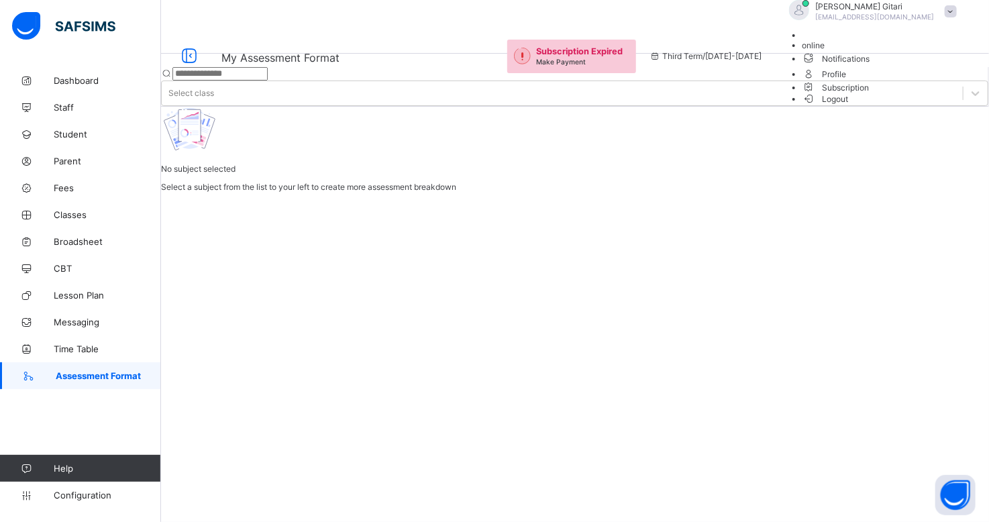
click at [825, 50] on span "online" at bounding box center [814, 45] width 23 height 10
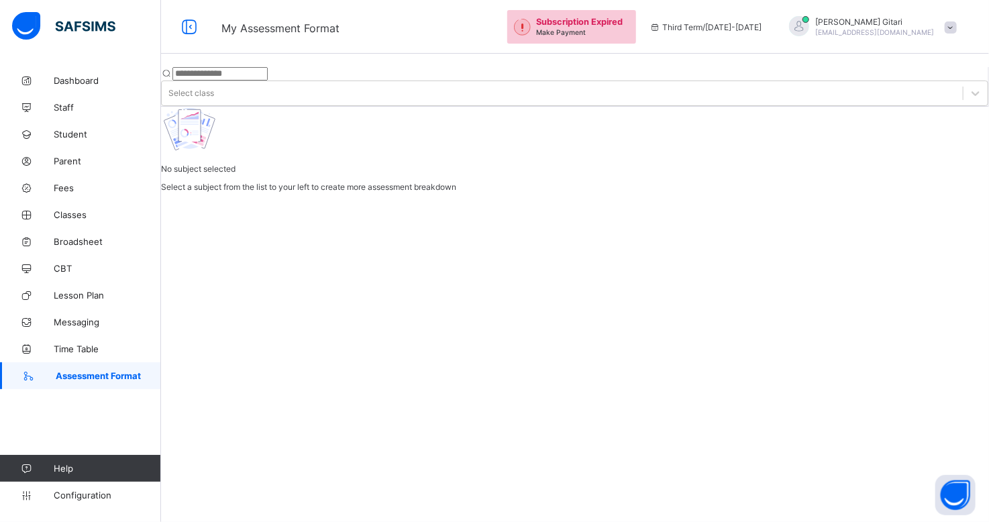
click at [943, 25] on div "[PERSON_NAME] [EMAIL_ADDRESS][DOMAIN_NAME]" at bounding box center [870, 27] width 188 height 22
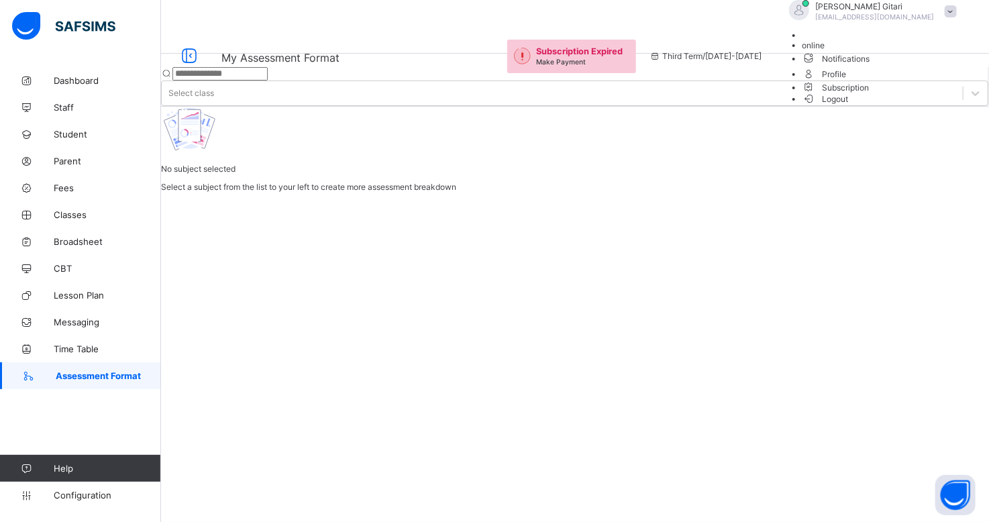
click at [901, 81] on span "Profile" at bounding box center [883, 73] width 161 height 15
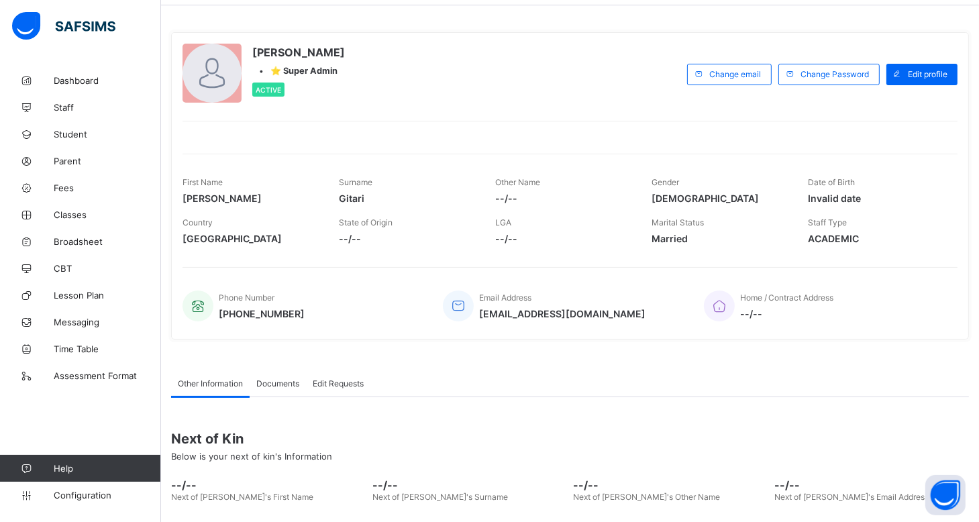
scroll to position [67, 0]
